Goal: Information Seeking & Learning: Learn about a topic

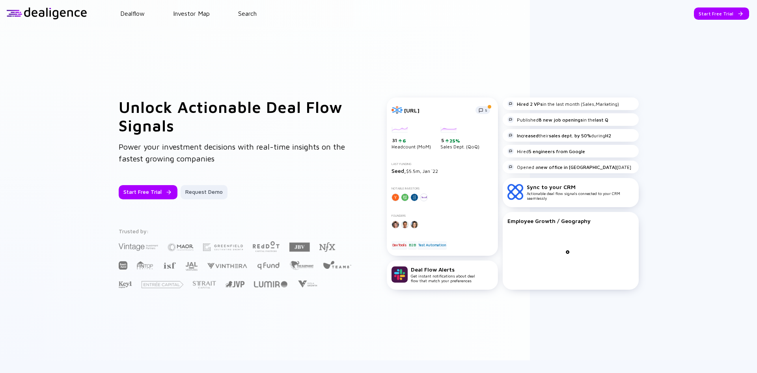
click at [707, 21] on header "Dealflow Investor Map Search Start Free Trial Dealflow Investor Map Start Free …" at bounding box center [378, 13] width 757 height 27
click at [709, 14] on div "Start Free Trial" at bounding box center [721, 13] width 55 height 12
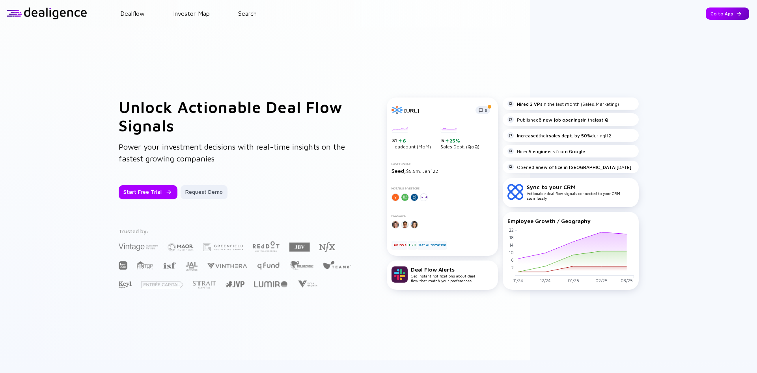
click at [718, 15] on div "Go to App" at bounding box center [727, 13] width 43 height 12
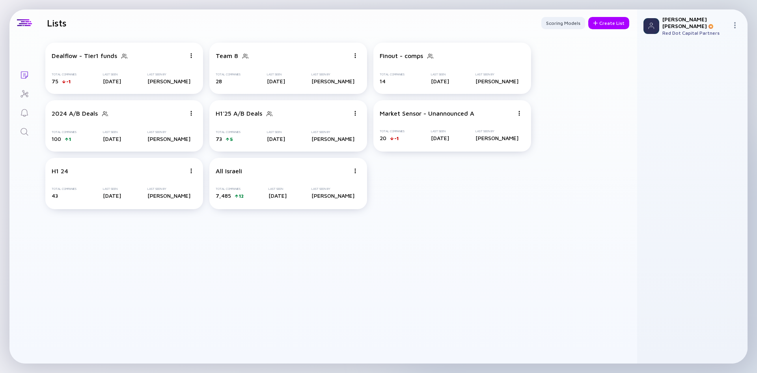
click at [28, 130] on icon "Search" at bounding box center [24, 131] width 9 height 9
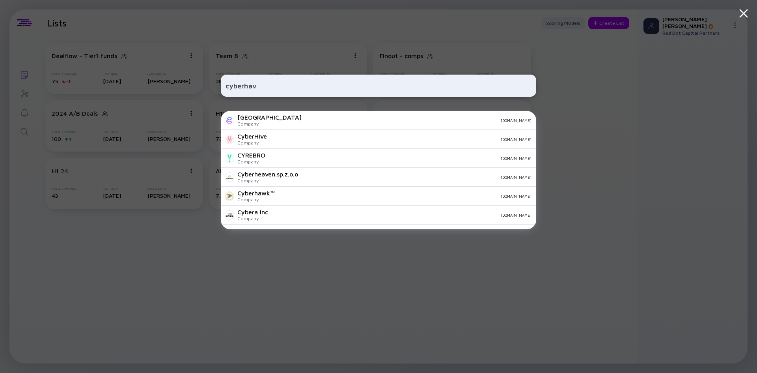
type input "cyberhav"
click at [274, 122] on div "Cyberhaven Company [DOMAIN_NAME]" at bounding box center [378, 120] width 315 height 19
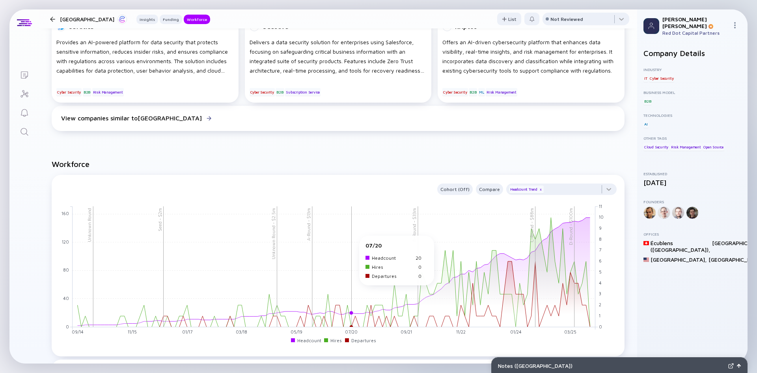
scroll to position [710, 0]
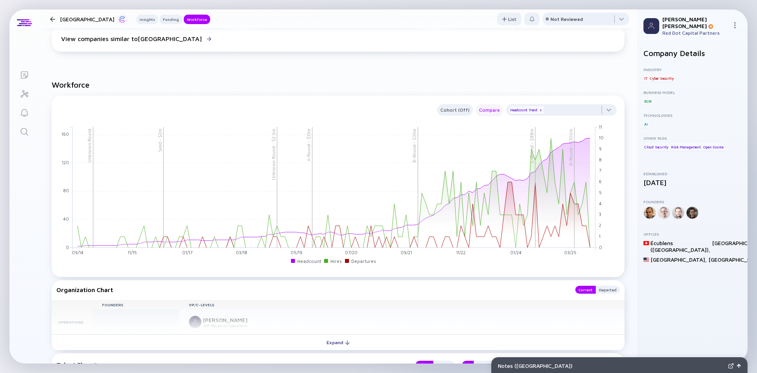
click at [492, 113] on div "Compare" at bounding box center [489, 109] width 27 height 9
click at [487, 114] on div "Compare" at bounding box center [489, 109] width 27 height 9
click at [456, 110] on div "Cohort (Off)" at bounding box center [454, 109] width 35 height 9
click at [608, 105] on div at bounding box center [561, 112] width 110 height 16
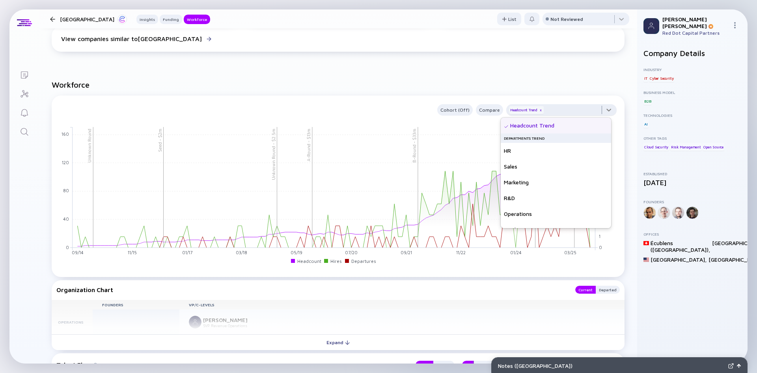
click at [599, 114] on div at bounding box center [561, 112] width 110 height 16
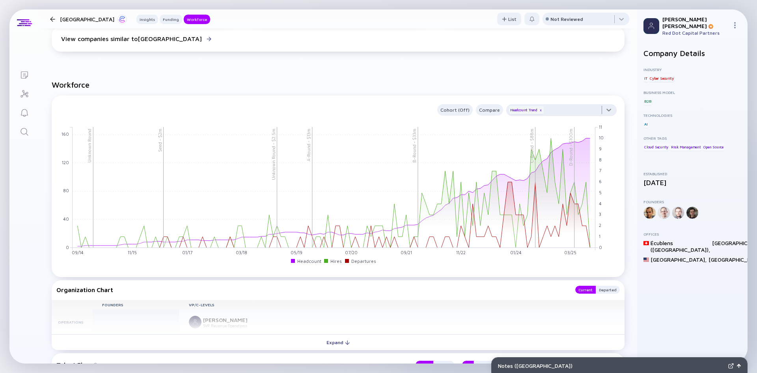
click at [599, 114] on div at bounding box center [561, 112] width 110 height 16
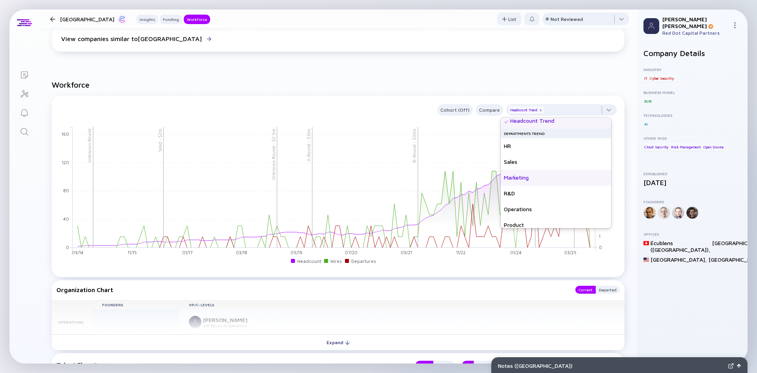
scroll to position [0, 0]
click at [475, 173] on rect at bounding box center [334, 187] width 523 height 121
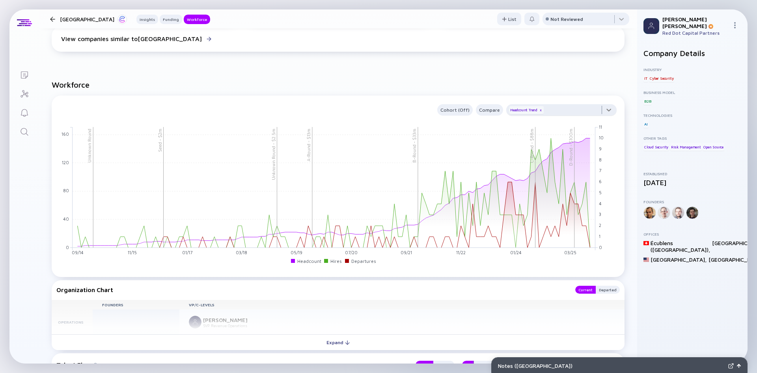
click at [602, 110] on div at bounding box center [561, 112] width 110 height 16
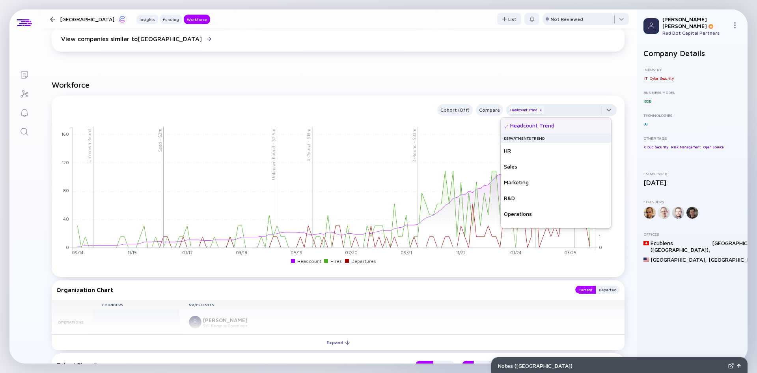
click at [602, 110] on div at bounding box center [561, 112] width 110 height 16
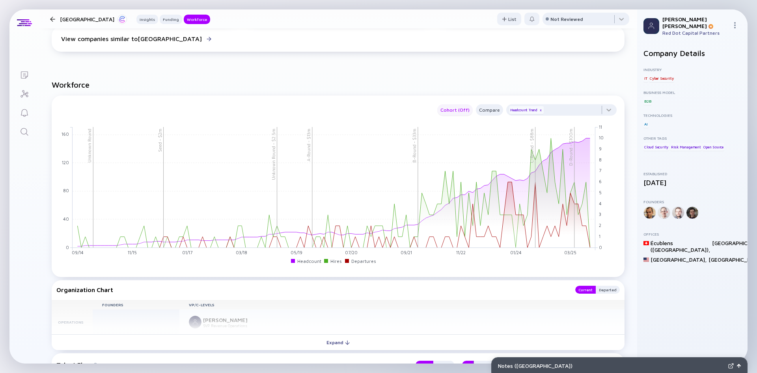
click at [450, 112] on div "Cohort (Off)" at bounding box center [454, 109] width 35 height 9
click at [460, 174] on div "Department" at bounding box center [456, 173] width 43 height 16
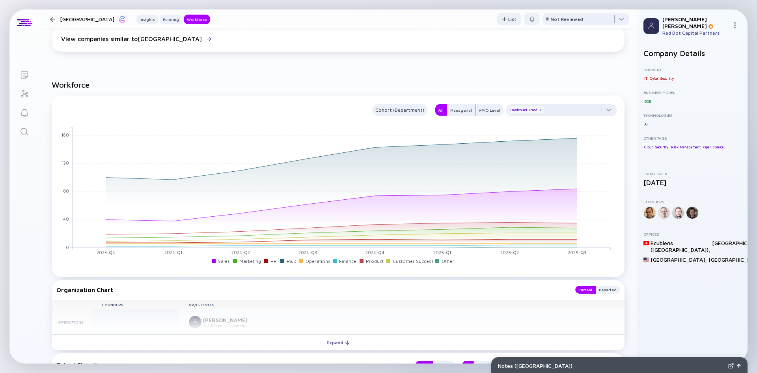
click at [538, 109] on div "x" at bounding box center [540, 110] width 5 height 5
click at [538, 110] on div "x" at bounding box center [540, 110] width 5 height 5
click at [466, 111] on div "Managerial" at bounding box center [461, 110] width 28 height 8
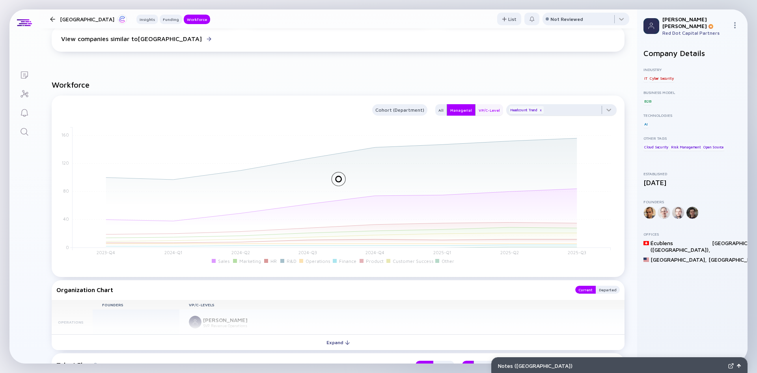
click at [480, 111] on div "VP/C-Level" at bounding box center [489, 110] width 28 height 8
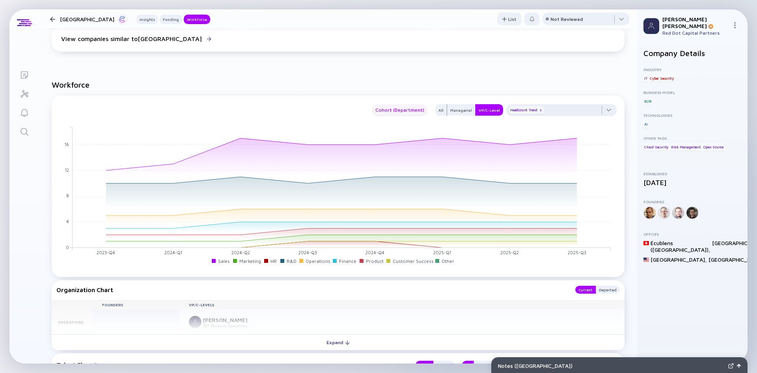
click at [418, 114] on div "Cohort (Department)" at bounding box center [399, 109] width 55 height 9
click at [387, 127] on div "Off" at bounding box center [397, 125] width 50 height 16
